Goal: Task Accomplishment & Management: Manage account settings

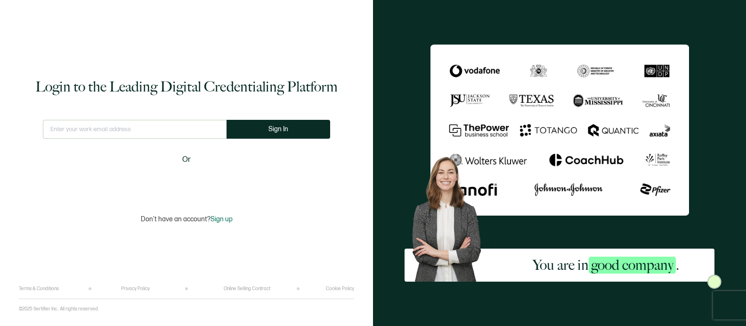
click at [157, 124] on input "text" at bounding box center [135, 129] width 184 height 19
click at [162, 127] on input "text" at bounding box center [135, 129] width 184 height 19
type input "[PERSON_NAME][EMAIL_ADDRESS][DOMAIN_NAME]"
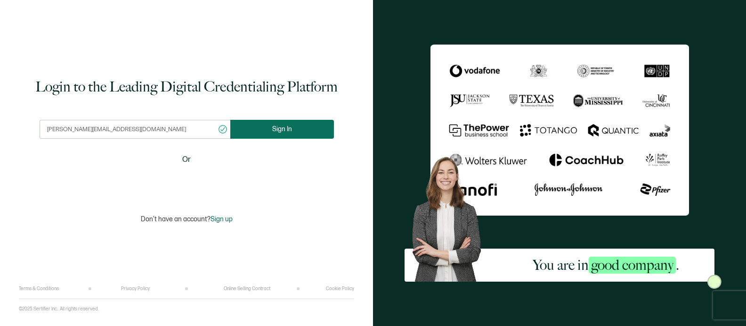
click at [262, 134] on button "Sign In" at bounding box center [282, 129] width 104 height 19
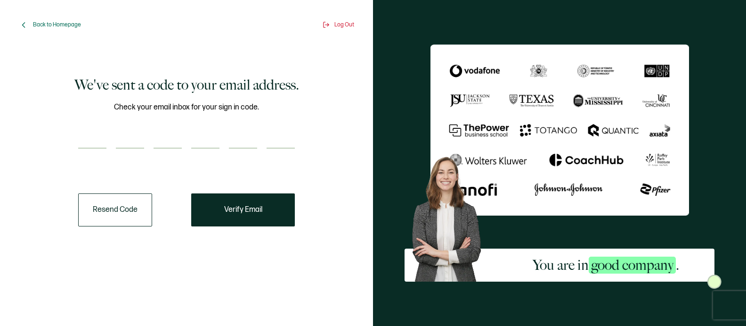
click at [95, 144] on input "number" at bounding box center [92, 139] width 28 height 19
paste input "6"
type input "6"
type input "3"
type input "1"
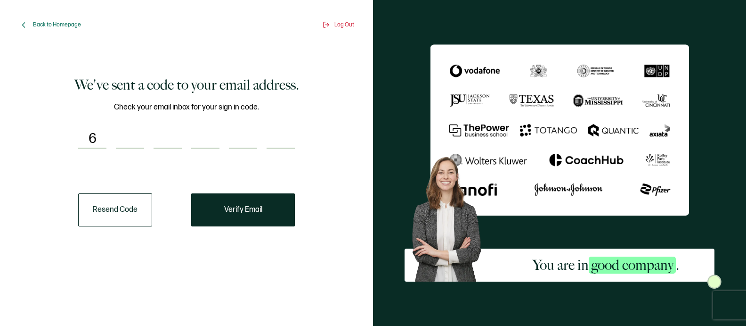
type input "5"
type input "2"
type input "6"
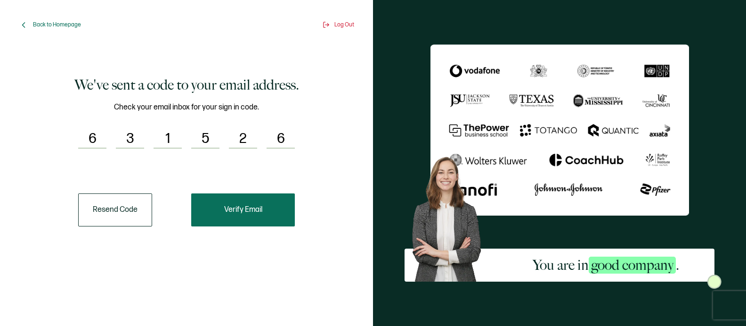
click at [218, 216] on button "Verify Email" at bounding box center [243, 209] width 104 height 33
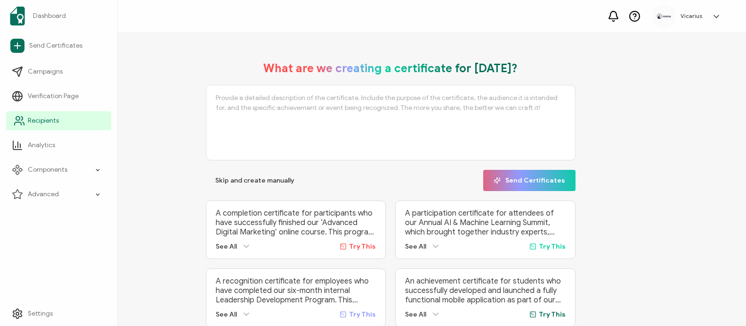
click at [40, 123] on span "Recipients" at bounding box center [43, 120] width 31 height 9
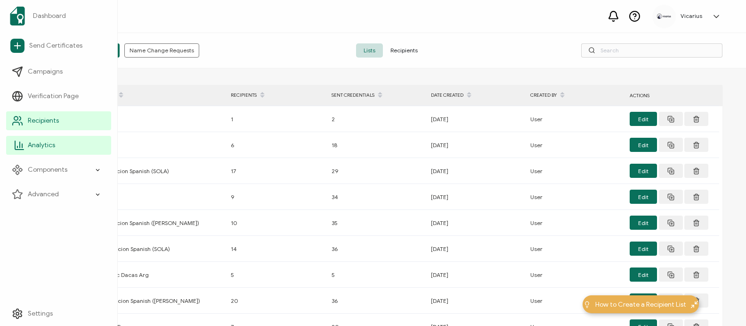
click at [23, 153] on link "Analytics" at bounding box center [58, 145] width 105 height 19
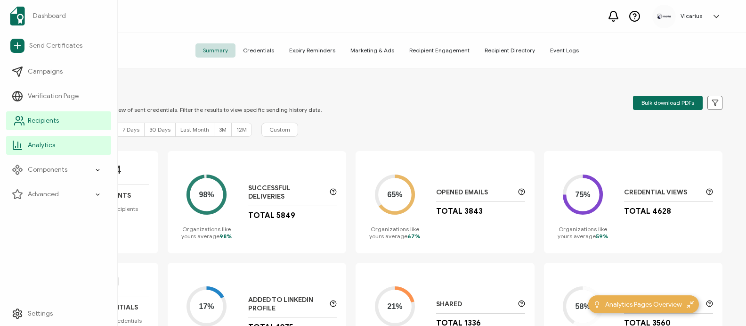
click at [53, 124] on span "Recipients" at bounding box center [43, 120] width 31 height 9
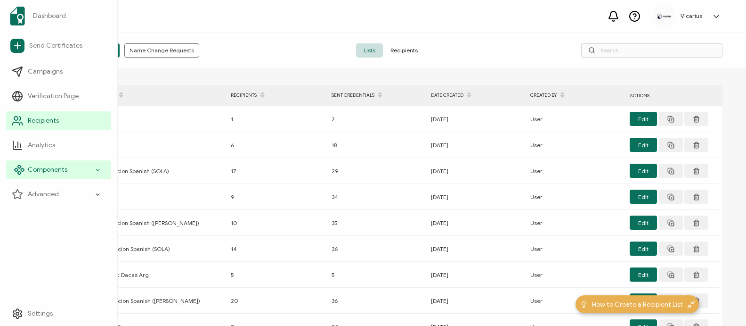
click at [93, 173] on div "Components" at bounding box center [58, 169] width 105 height 19
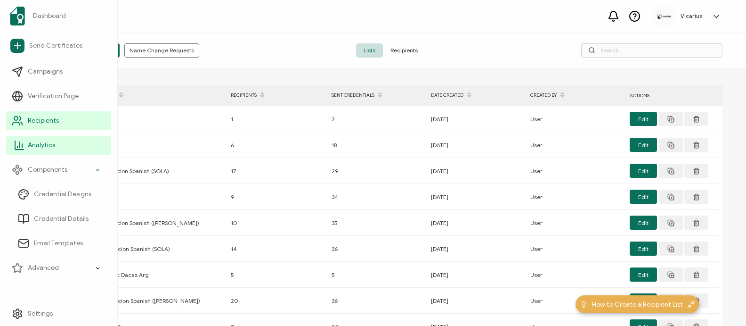
click at [70, 144] on link "Analytics" at bounding box center [58, 145] width 105 height 19
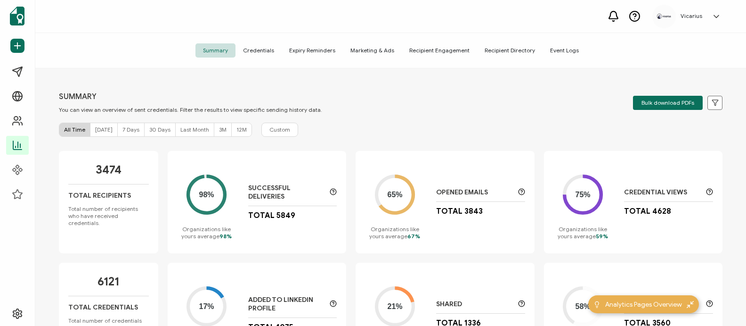
click at [264, 51] on span "Credentials" at bounding box center [259, 50] width 46 height 14
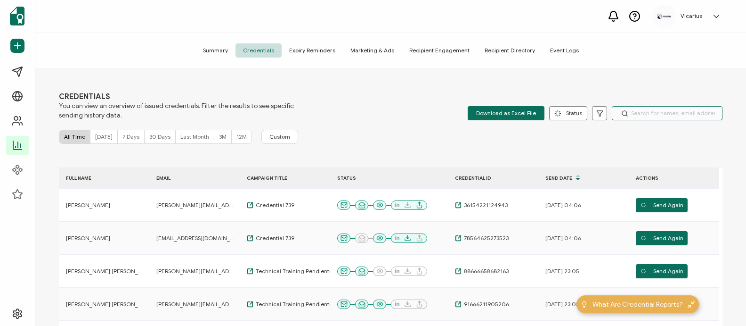
click at [657, 109] on input "text" at bounding box center [667, 113] width 111 height 14
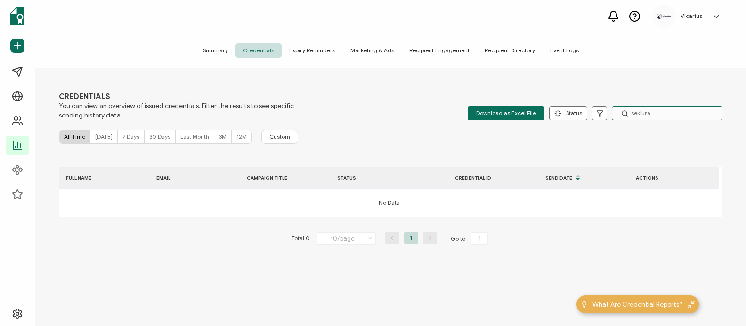
type input "sekiura"
